Goal: Transaction & Acquisition: Book appointment/travel/reservation

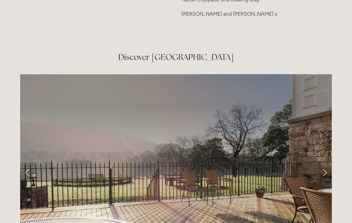
scroll to position [1003, 0]
click at [327, 162] on link "Next Slide" at bounding box center [325, 172] width 14 height 20
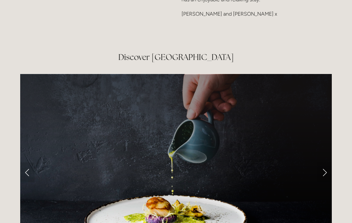
click at [329, 162] on link "Next Slide" at bounding box center [325, 172] width 14 height 20
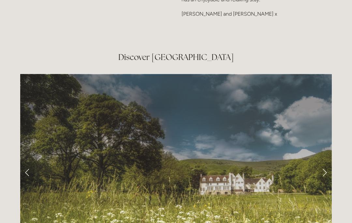
click at [329, 162] on link "Next Slide" at bounding box center [325, 172] width 14 height 20
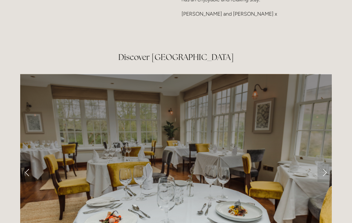
click at [330, 162] on link "Next Slide" at bounding box center [325, 172] width 14 height 20
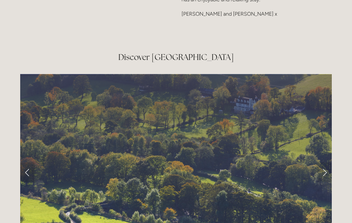
click at [330, 162] on link "Next Slide" at bounding box center [325, 172] width 14 height 20
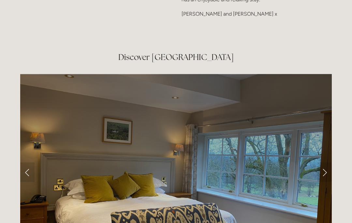
click at [330, 162] on link "Next Slide" at bounding box center [325, 172] width 14 height 20
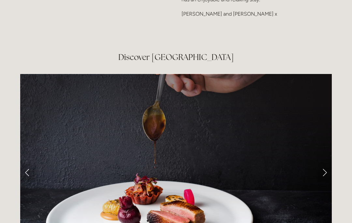
click at [331, 162] on link "Next Slide" at bounding box center [325, 172] width 14 height 20
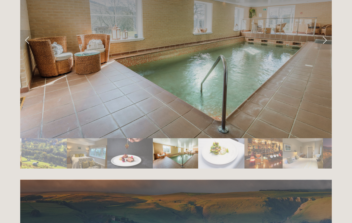
scroll to position [1135, 0]
click at [325, 30] on link "Next Slide" at bounding box center [325, 40] width 14 height 20
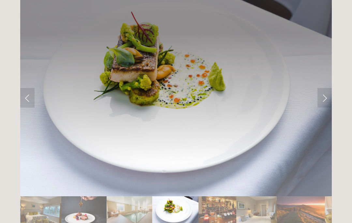
scroll to position [1076, 0]
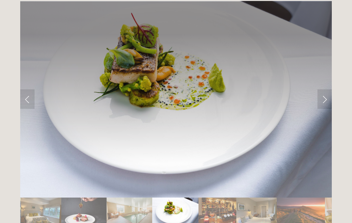
click at [325, 89] on link "Next Slide" at bounding box center [325, 99] width 14 height 20
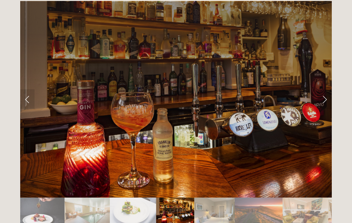
click at [327, 89] on link "Next Slide" at bounding box center [325, 99] width 14 height 20
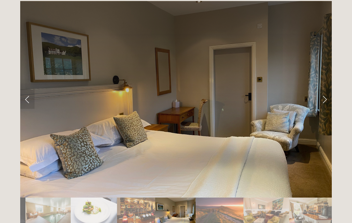
click at [330, 89] on link "Next Slide" at bounding box center [325, 99] width 14 height 20
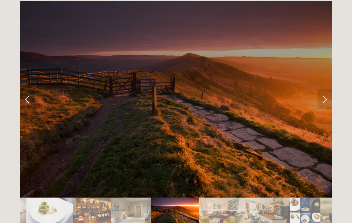
click at [330, 89] on link "Next Slide" at bounding box center [325, 99] width 14 height 20
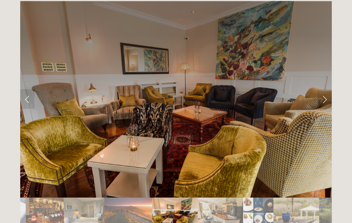
click at [326, 89] on link "Next Slide" at bounding box center [325, 99] width 14 height 20
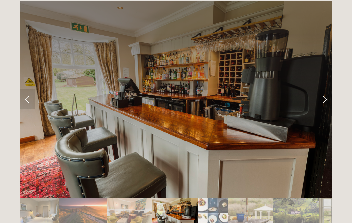
click at [328, 89] on link "Next Slide" at bounding box center [325, 99] width 14 height 20
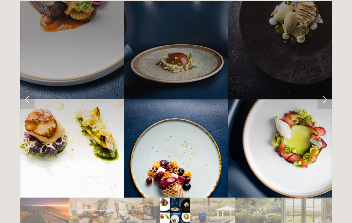
click at [329, 89] on link "Next Slide" at bounding box center [325, 99] width 14 height 20
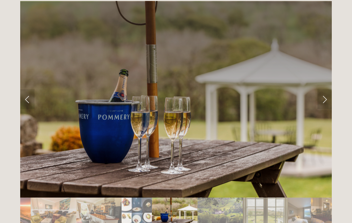
click at [330, 89] on link "Next Slide" at bounding box center [325, 99] width 14 height 20
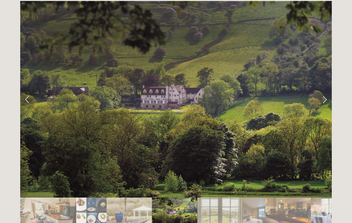
click at [327, 89] on link "Next Slide" at bounding box center [325, 99] width 14 height 20
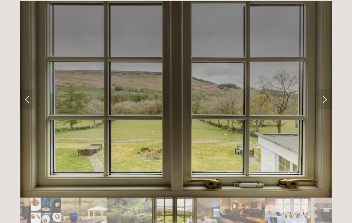
click at [328, 89] on link "Next Slide" at bounding box center [325, 99] width 14 height 20
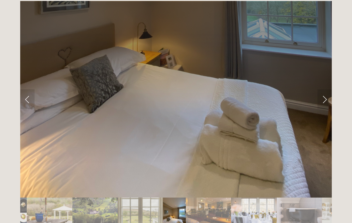
click at [329, 89] on link "Next Slide" at bounding box center [325, 99] width 14 height 20
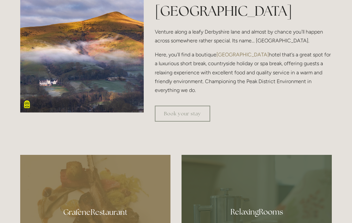
scroll to position [232, 0]
click at [185, 121] on link "Book your stay" at bounding box center [182, 113] width 55 height 16
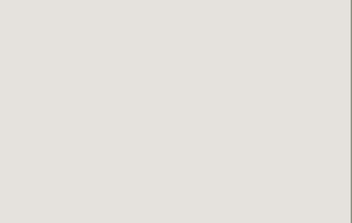
scroll to position [277, 1]
